Goal: Transaction & Acquisition: Purchase product/service

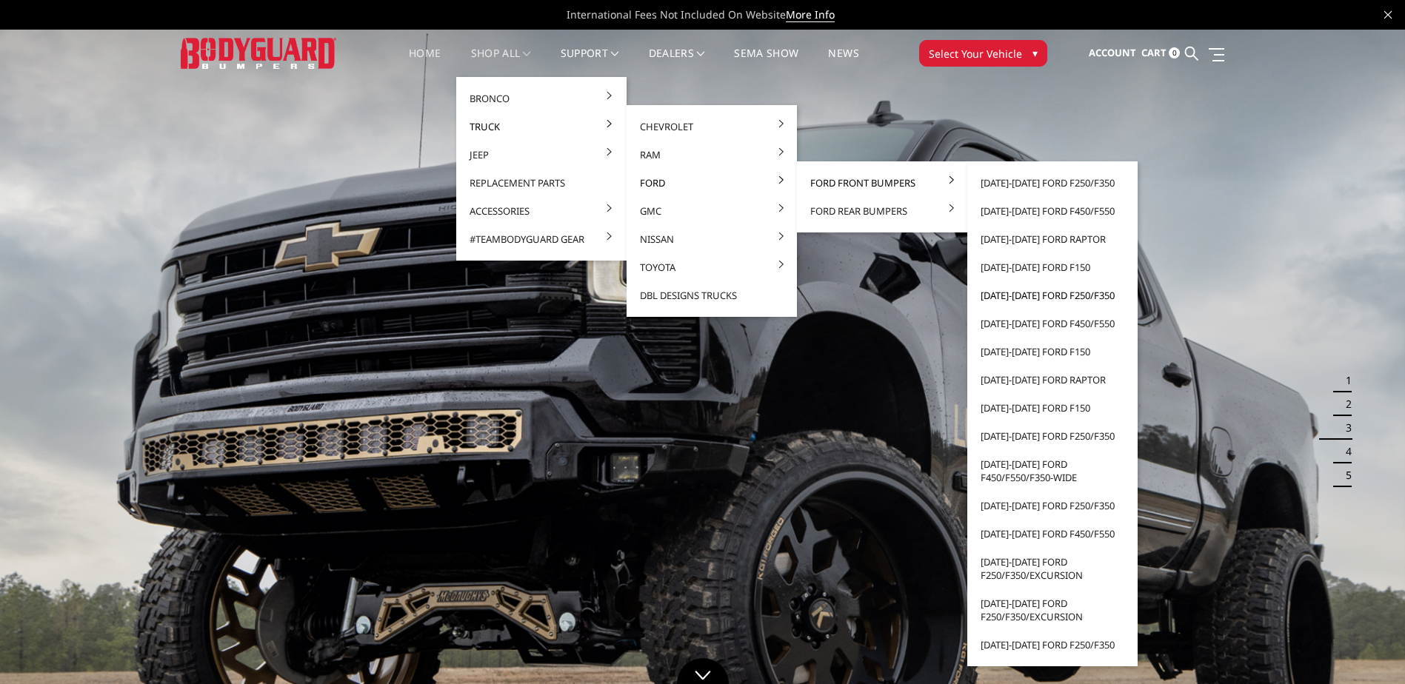
click at [1040, 296] on link "[DATE]-[DATE] Ford F250/F350" at bounding box center [1052, 295] width 158 height 28
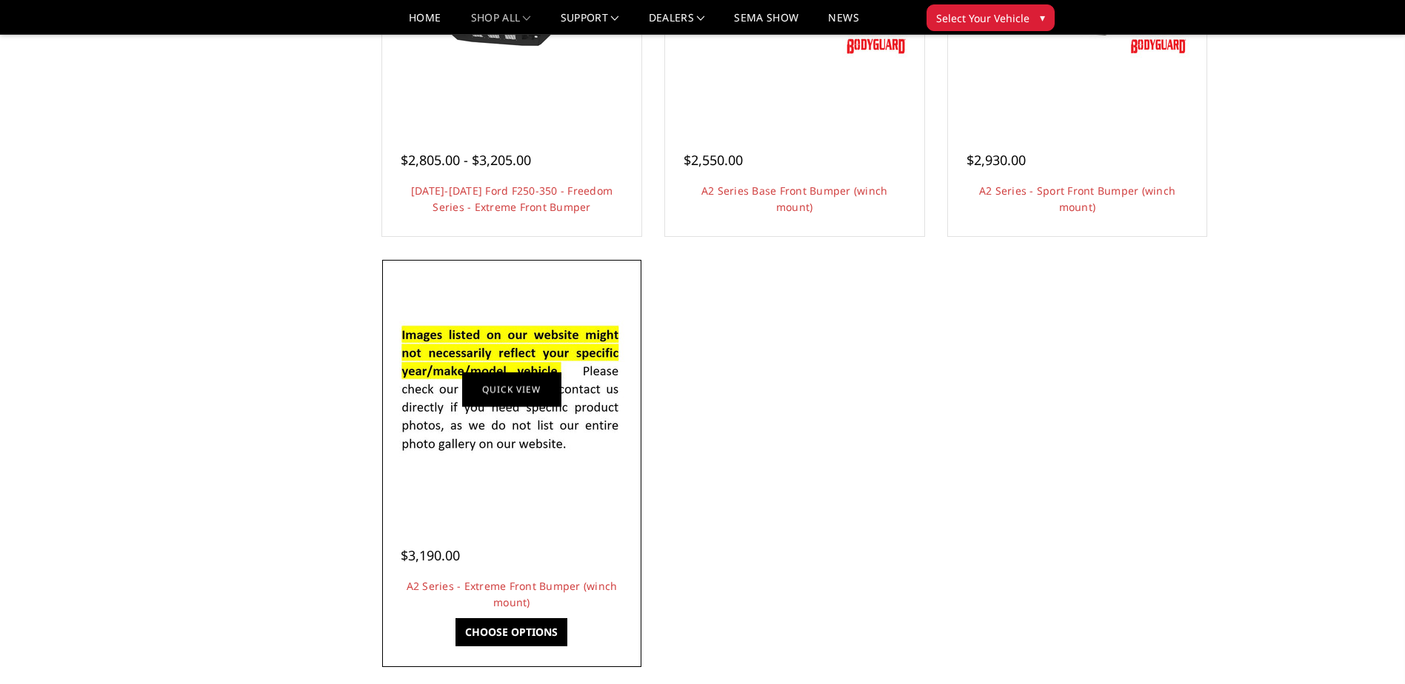
scroll to position [1111, 0]
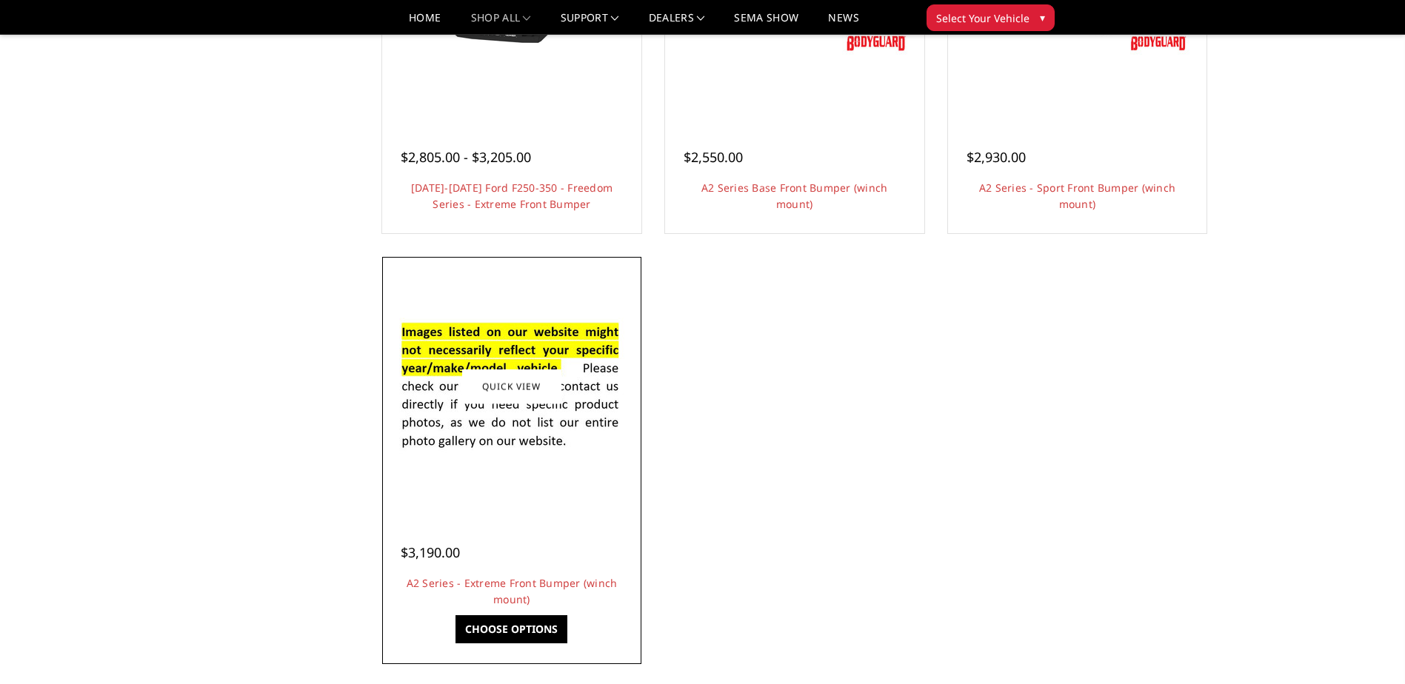
click at [535, 350] on img at bounding box center [511, 386] width 237 height 161
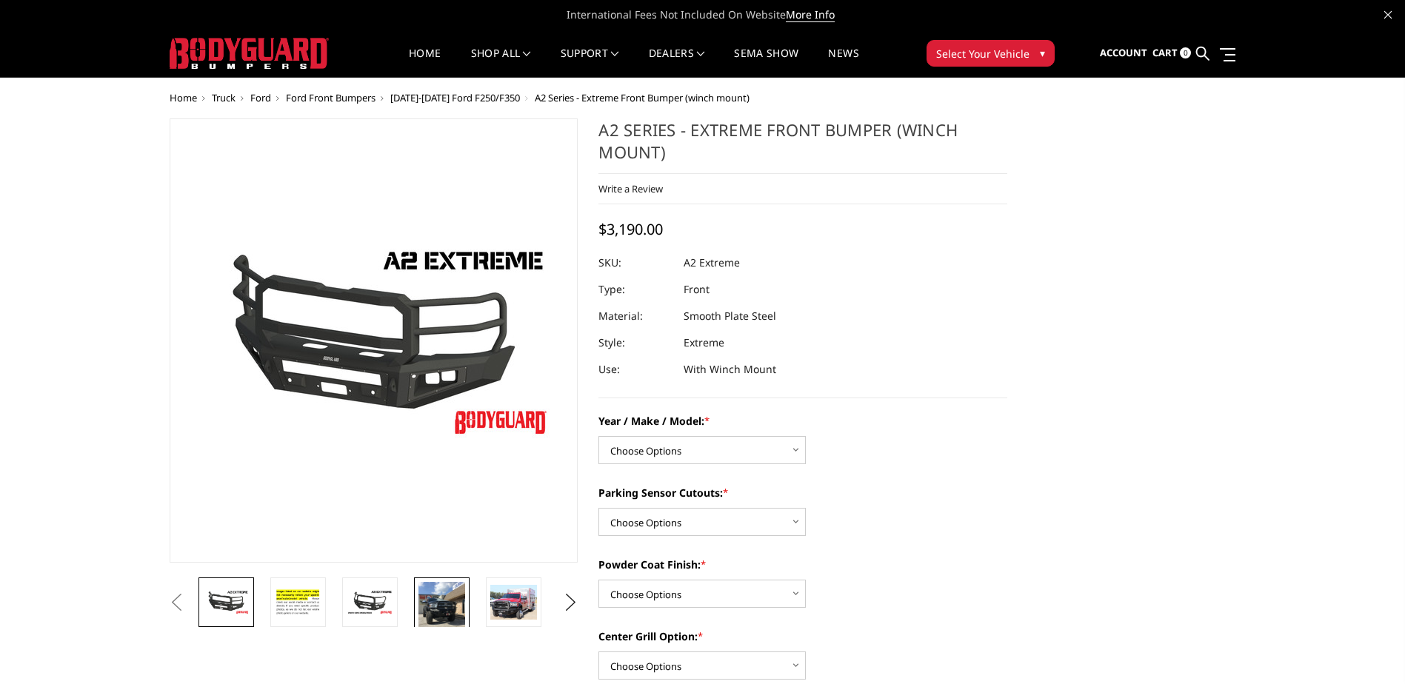
click at [438, 626] on img at bounding box center [441, 613] width 47 height 62
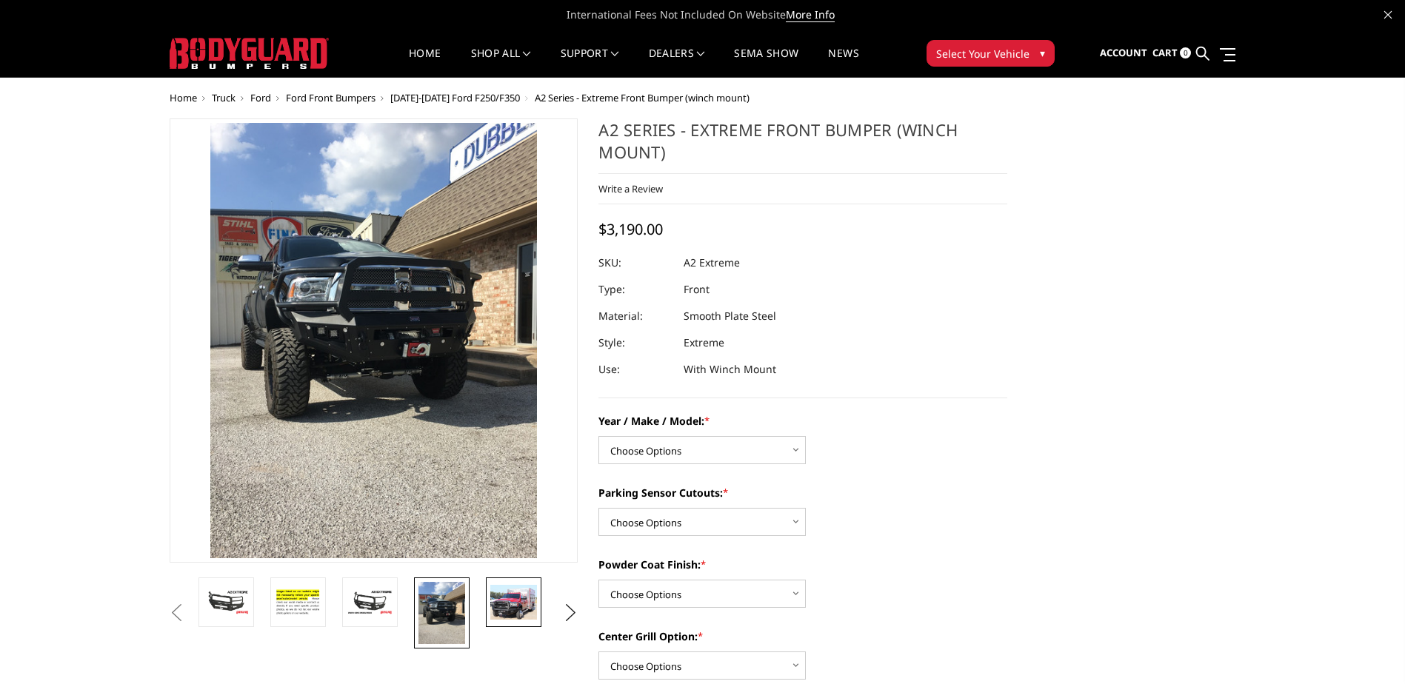
click at [500, 627] on link at bounding box center [514, 603] width 56 height 50
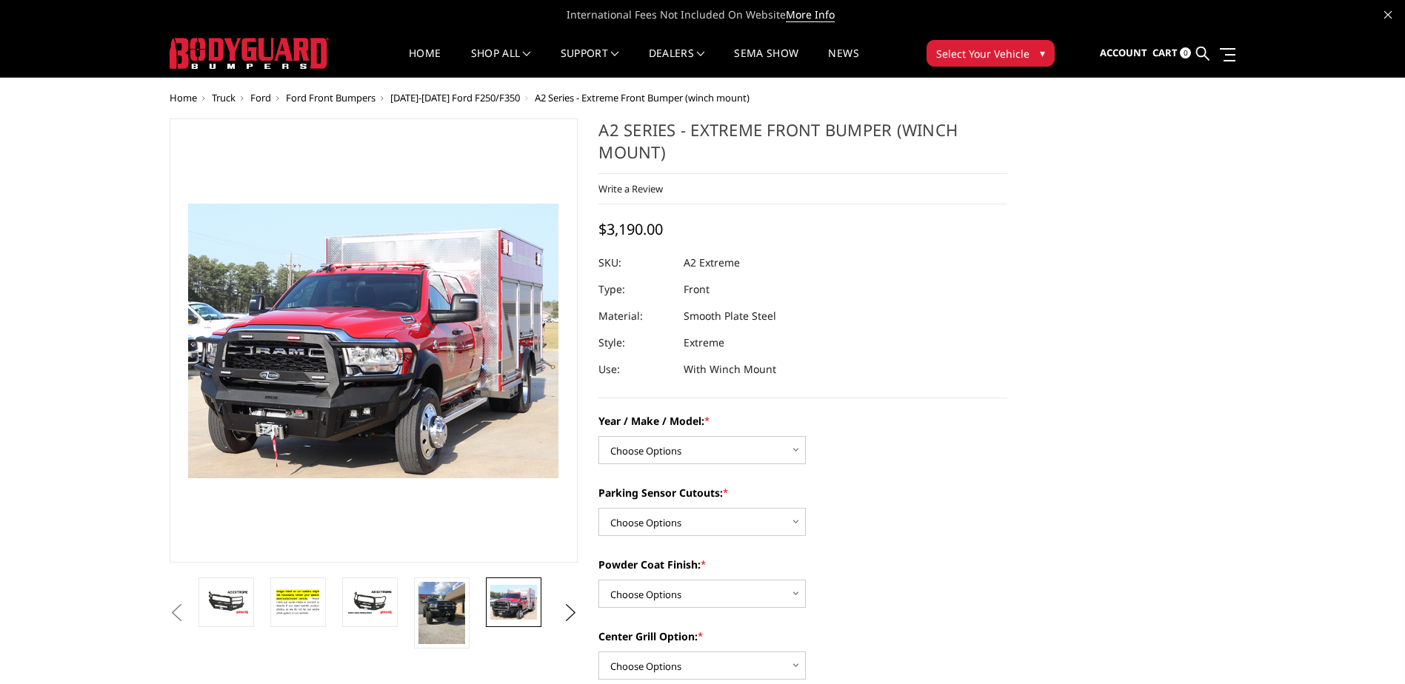
click at [520, 596] on img at bounding box center [513, 602] width 47 height 35
